Goal: Task Accomplishment & Management: Use online tool/utility

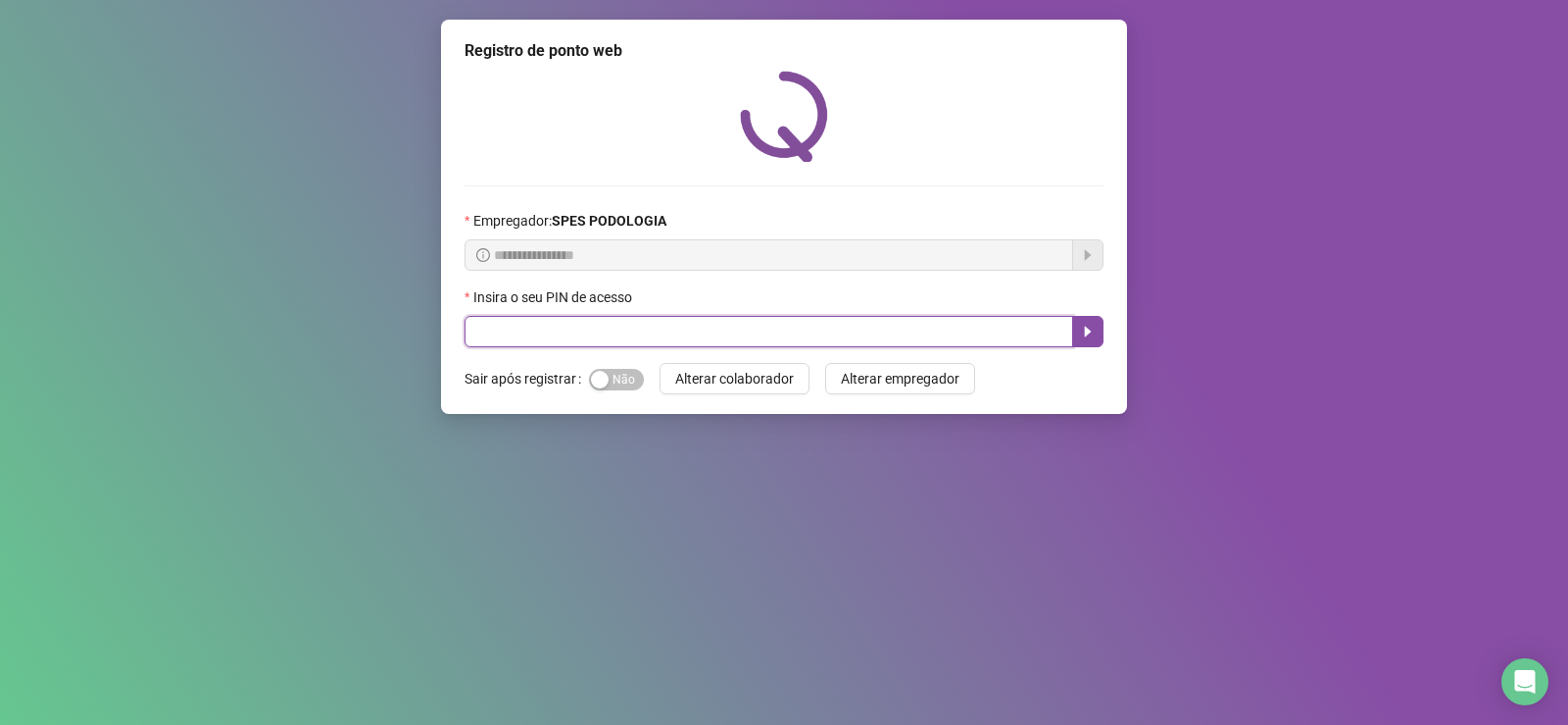
click at [977, 337] on input "text" at bounding box center [769, 331] width 609 height 31
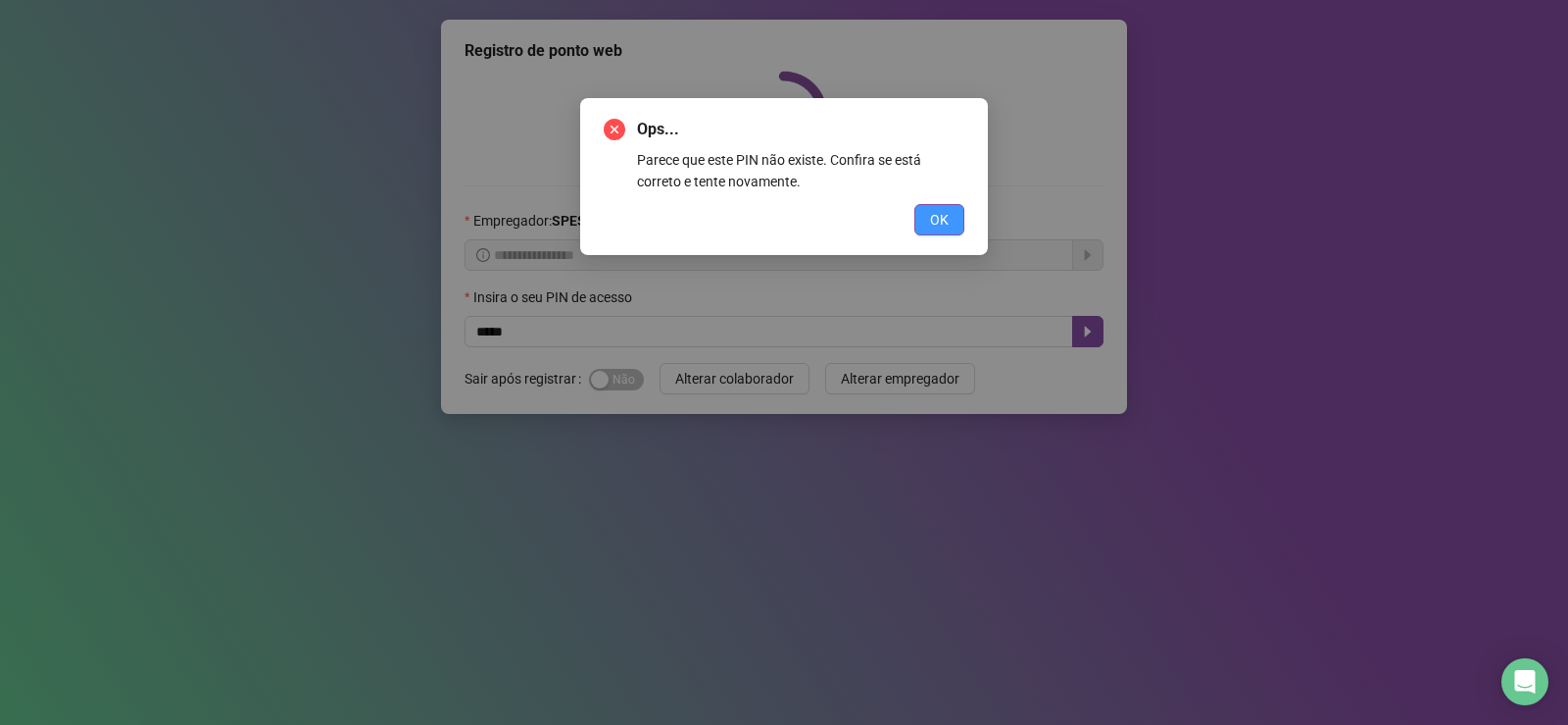
click at [939, 230] on span "OK" at bounding box center [939, 220] width 19 height 22
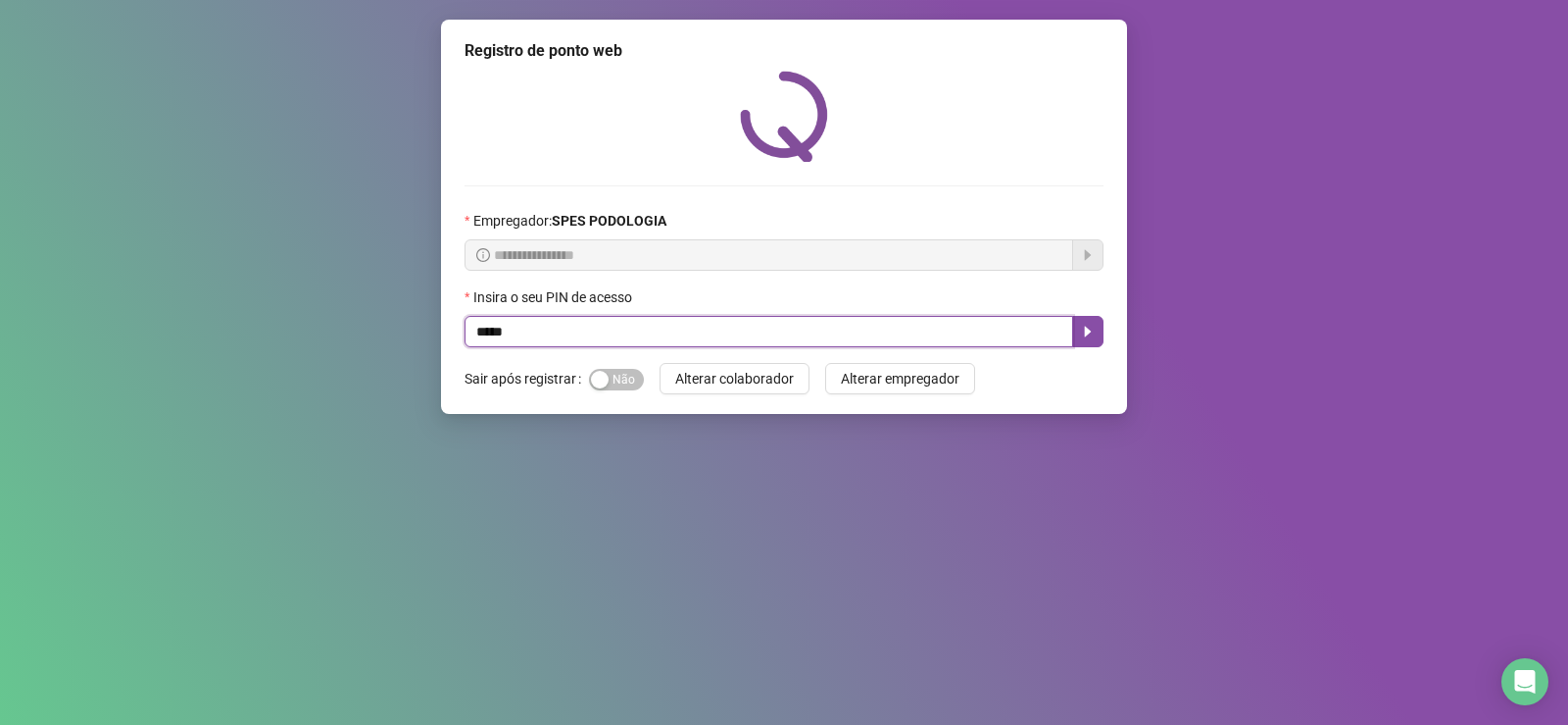
type input "*****"
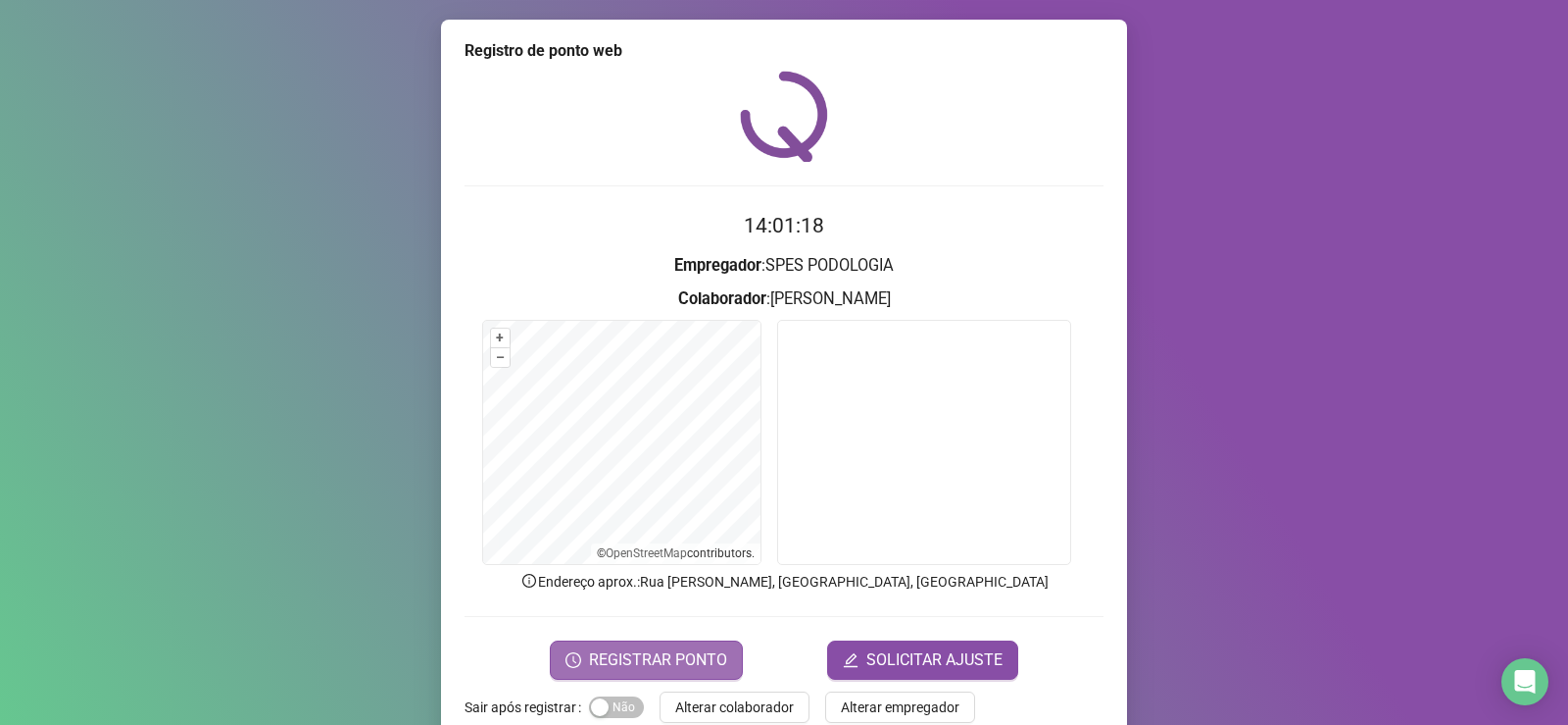
click at [628, 670] on span "REGISTRAR PONTO" at bounding box center [658, 660] width 138 height 24
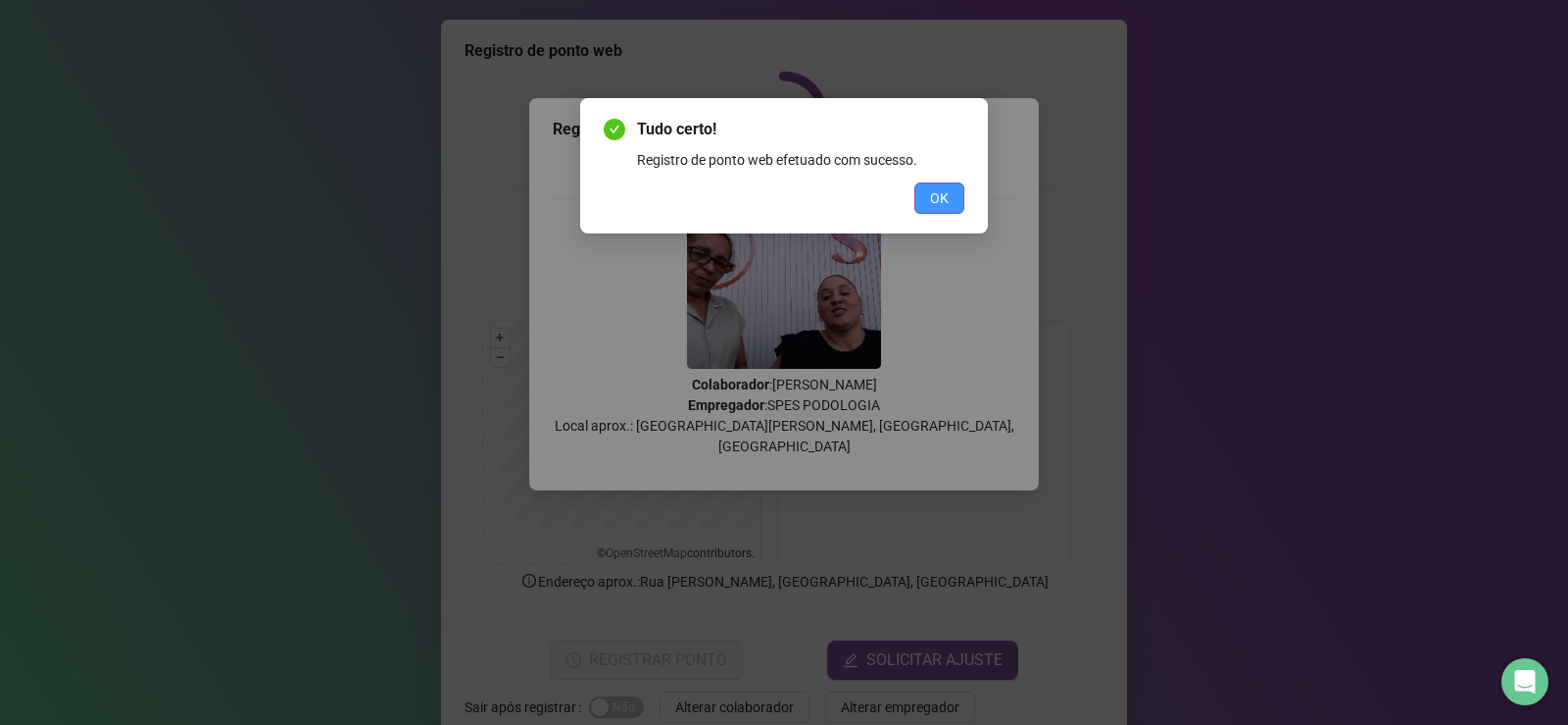
click at [962, 206] on button "OK" at bounding box center [939, 198] width 50 height 31
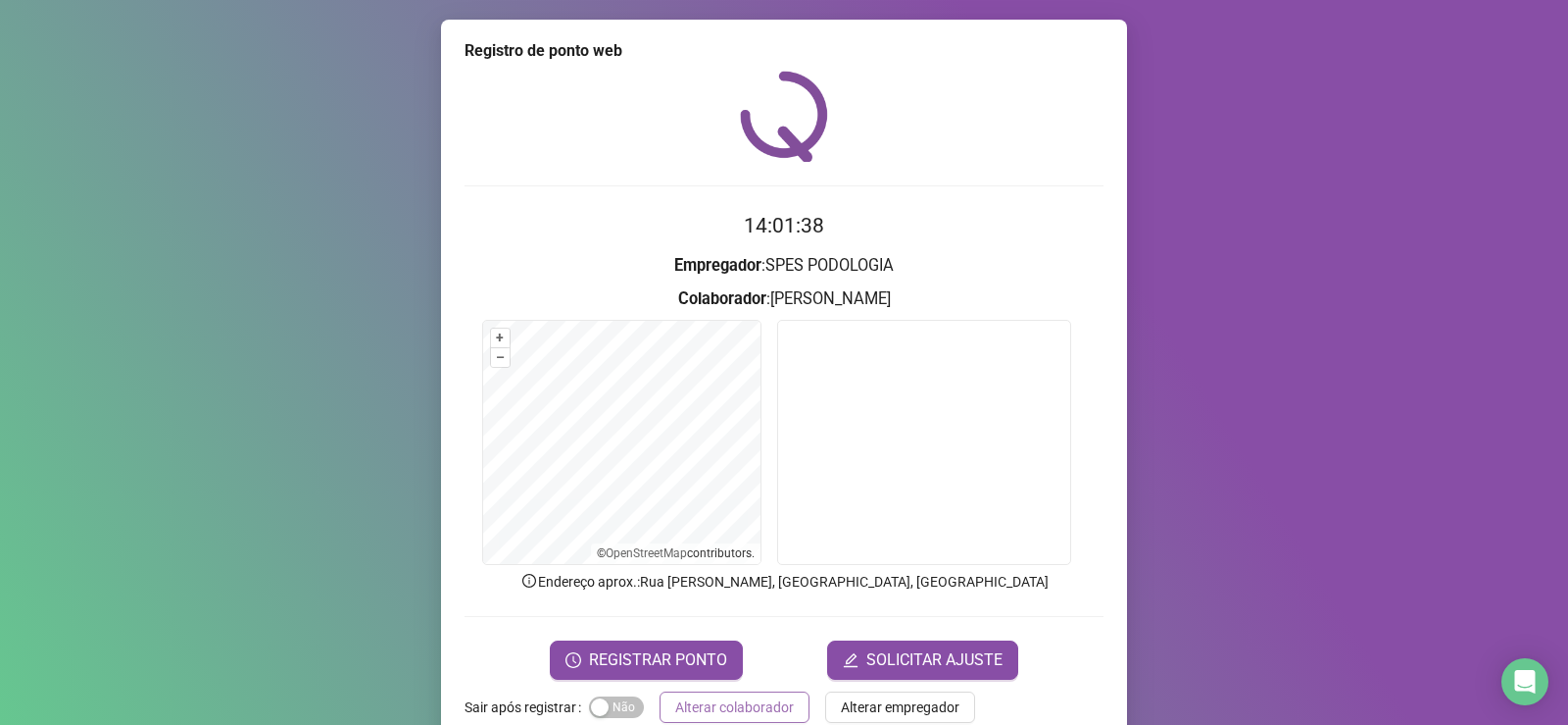
click at [708, 721] on button "Alterar colaborador" at bounding box center [734, 707] width 150 height 31
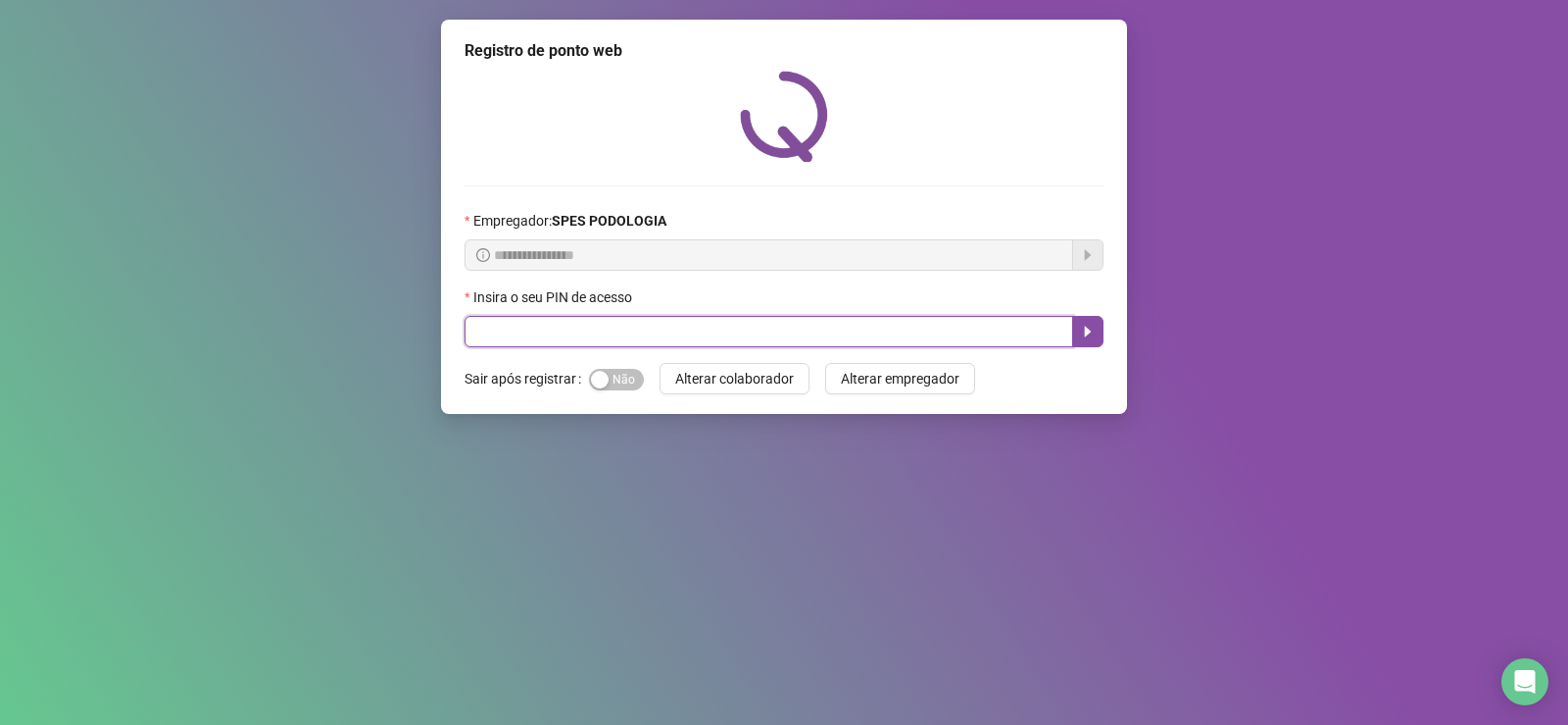
click at [477, 334] on input "text" at bounding box center [769, 331] width 609 height 31
type input "*****"
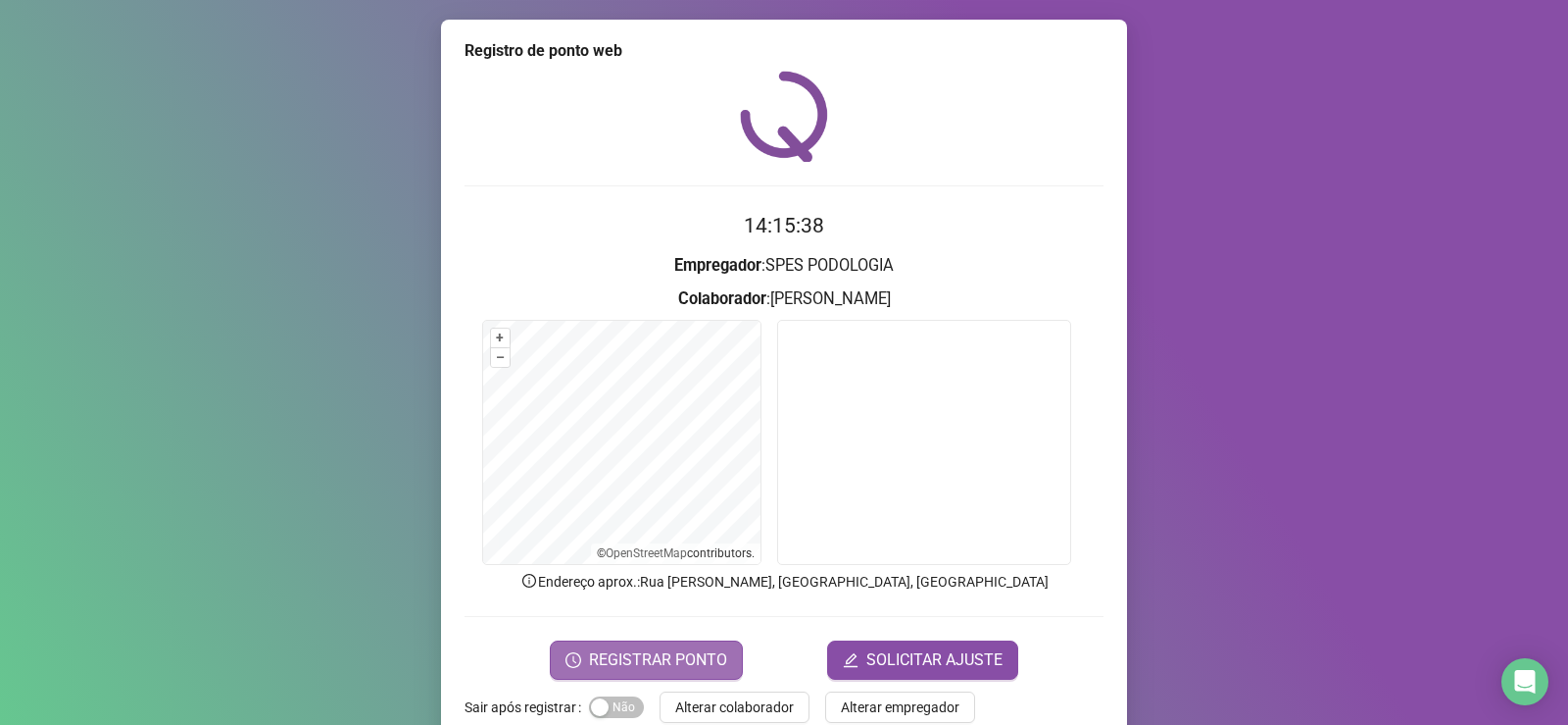
click at [707, 641] on button "REGISTRAR PONTO" at bounding box center [646, 660] width 193 height 39
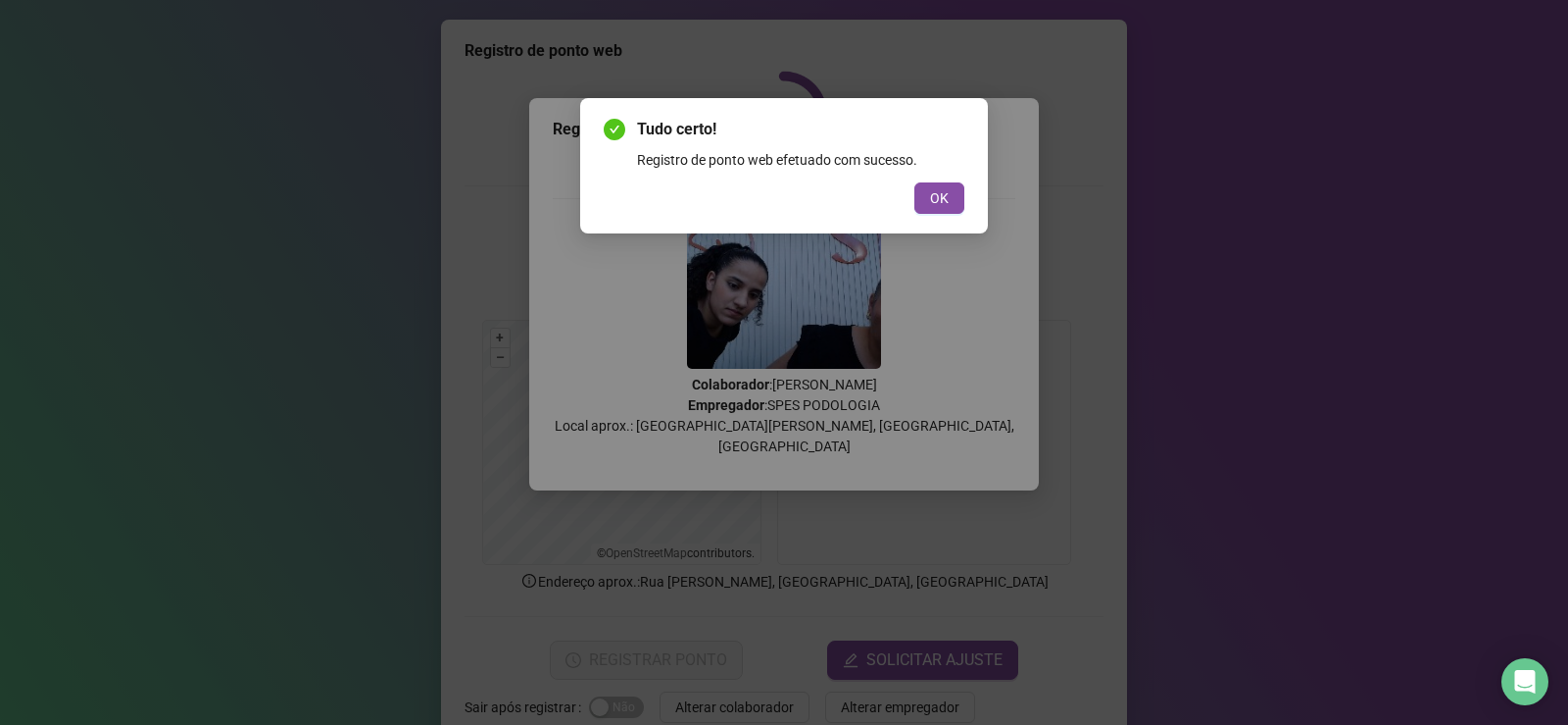
click at [938, 195] on span "OK" at bounding box center [939, 198] width 19 height 22
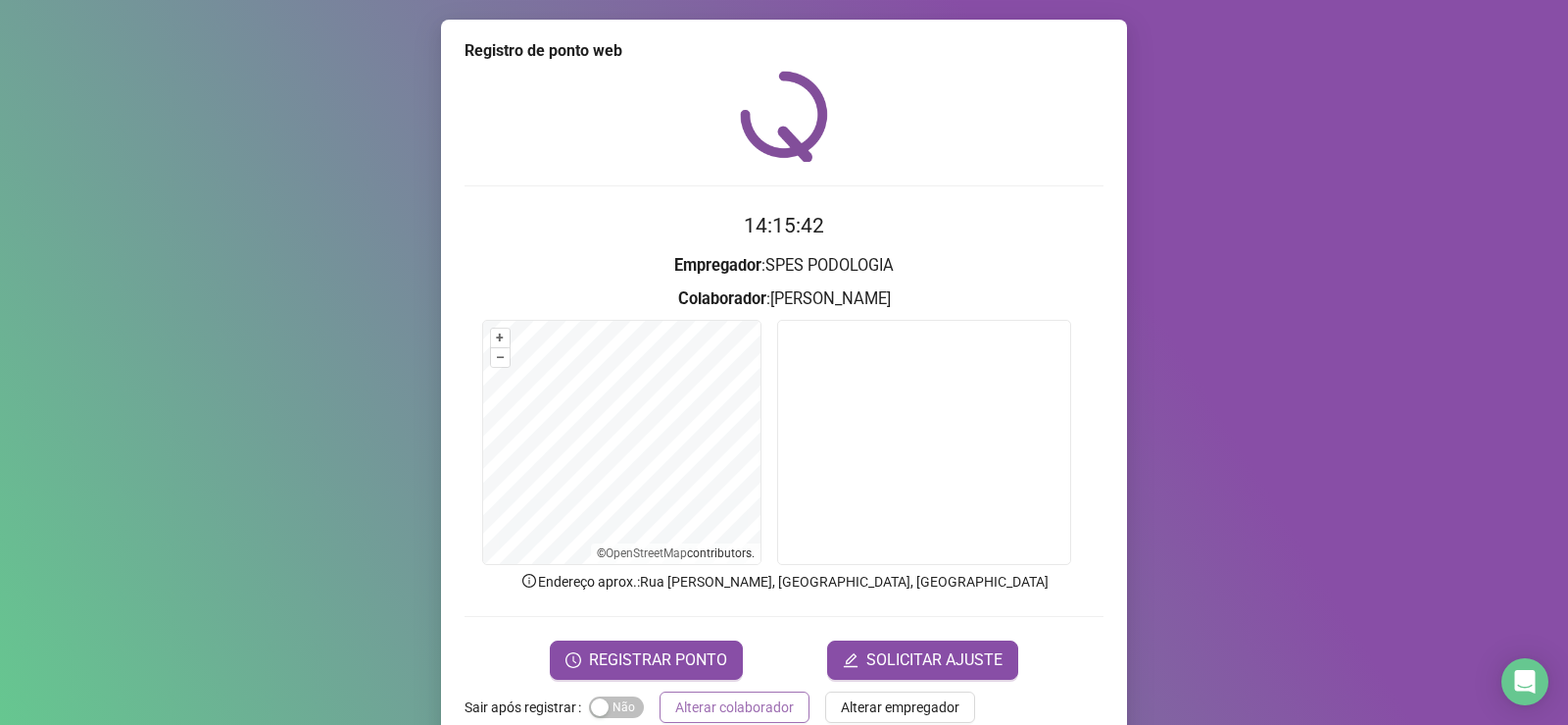
click at [741, 708] on span "Alterar colaborador" at bounding box center [734, 707] width 119 height 22
